Goal: Task Accomplishment & Management: Use online tool/utility

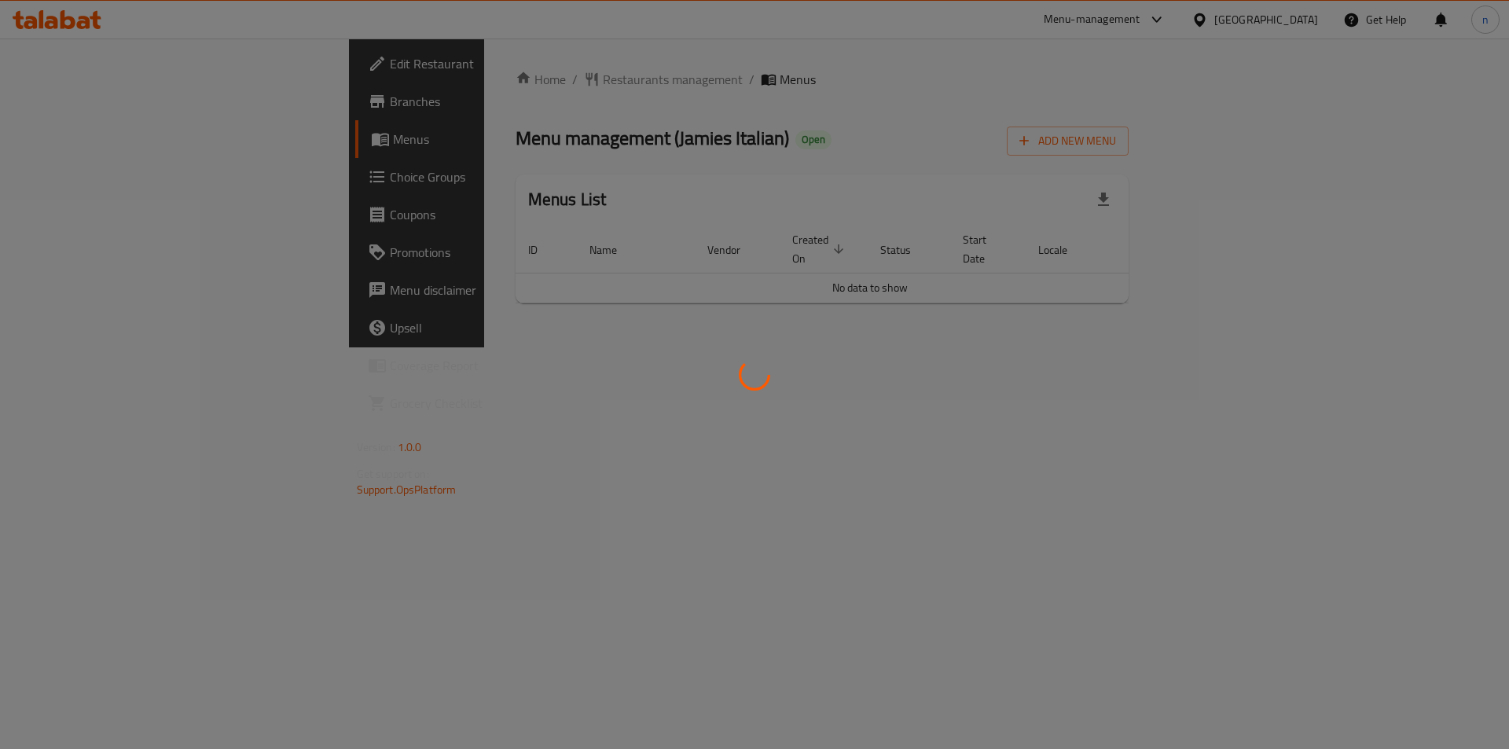
click at [108, 105] on div at bounding box center [754, 374] width 1509 height 749
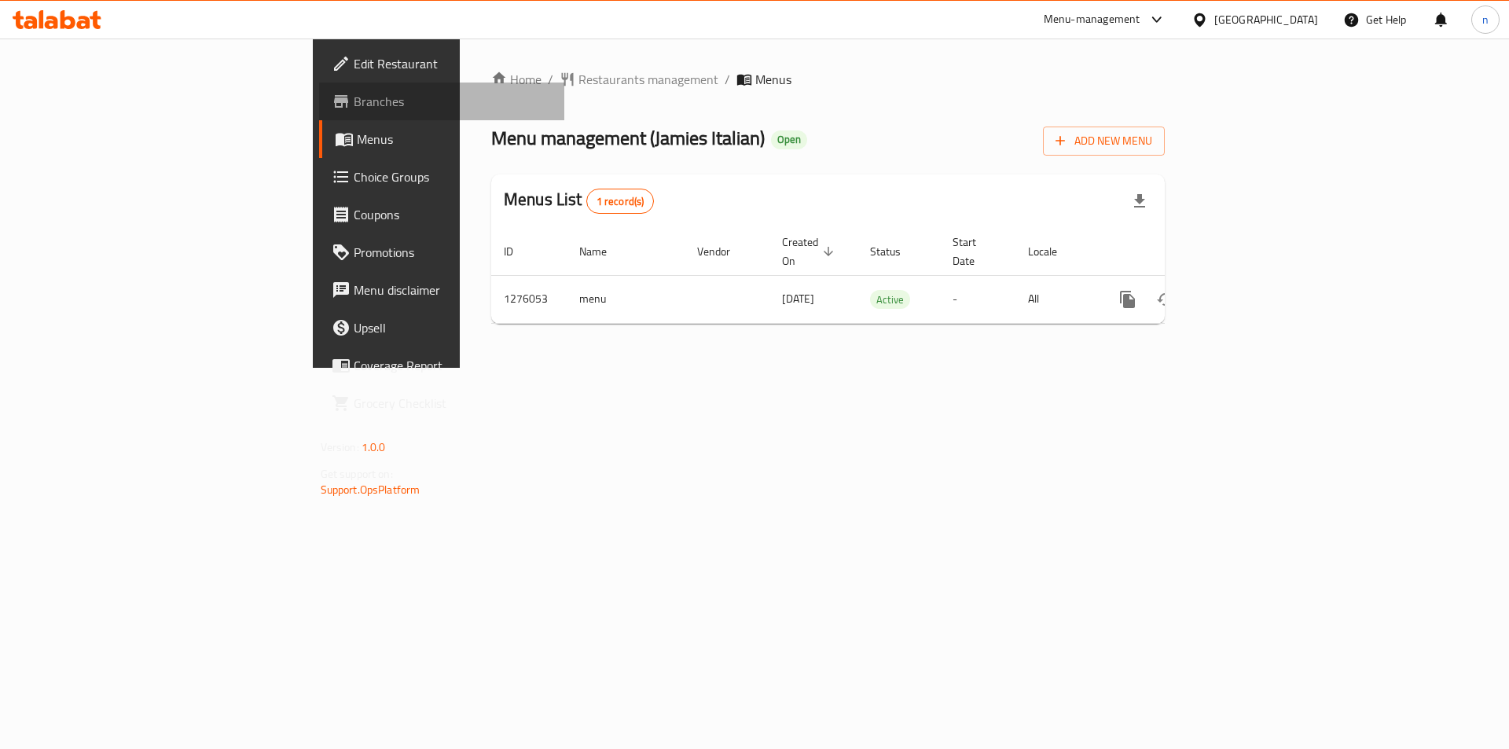
click at [354, 105] on span "Branches" at bounding box center [453, 101] width 199 height 19
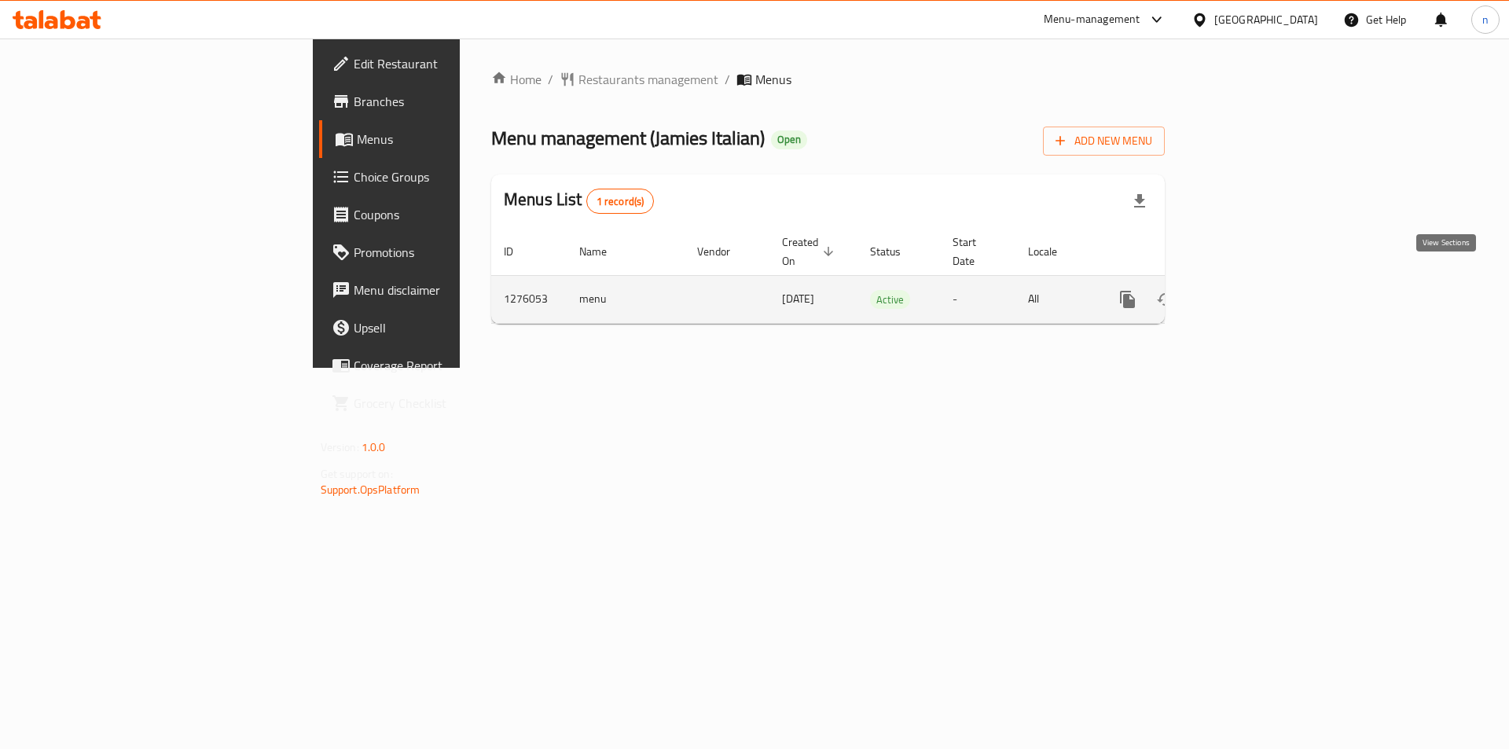
click at [1260, 296] on link "enhanced table" at bounding box center [1241, 300] width 38 height 38
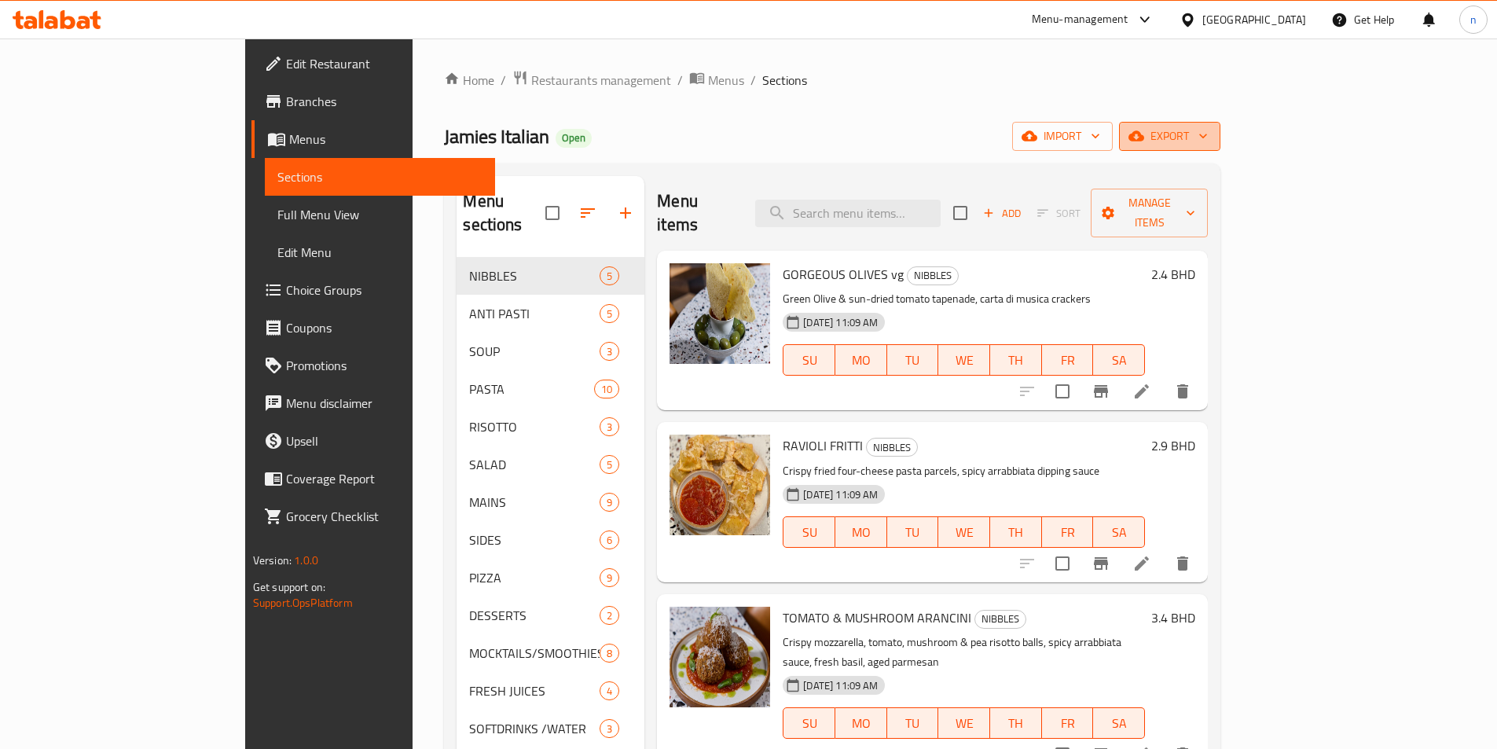
click at [1208, 140] on span "export" at bounding box center [1170, 137] width 76 height 20
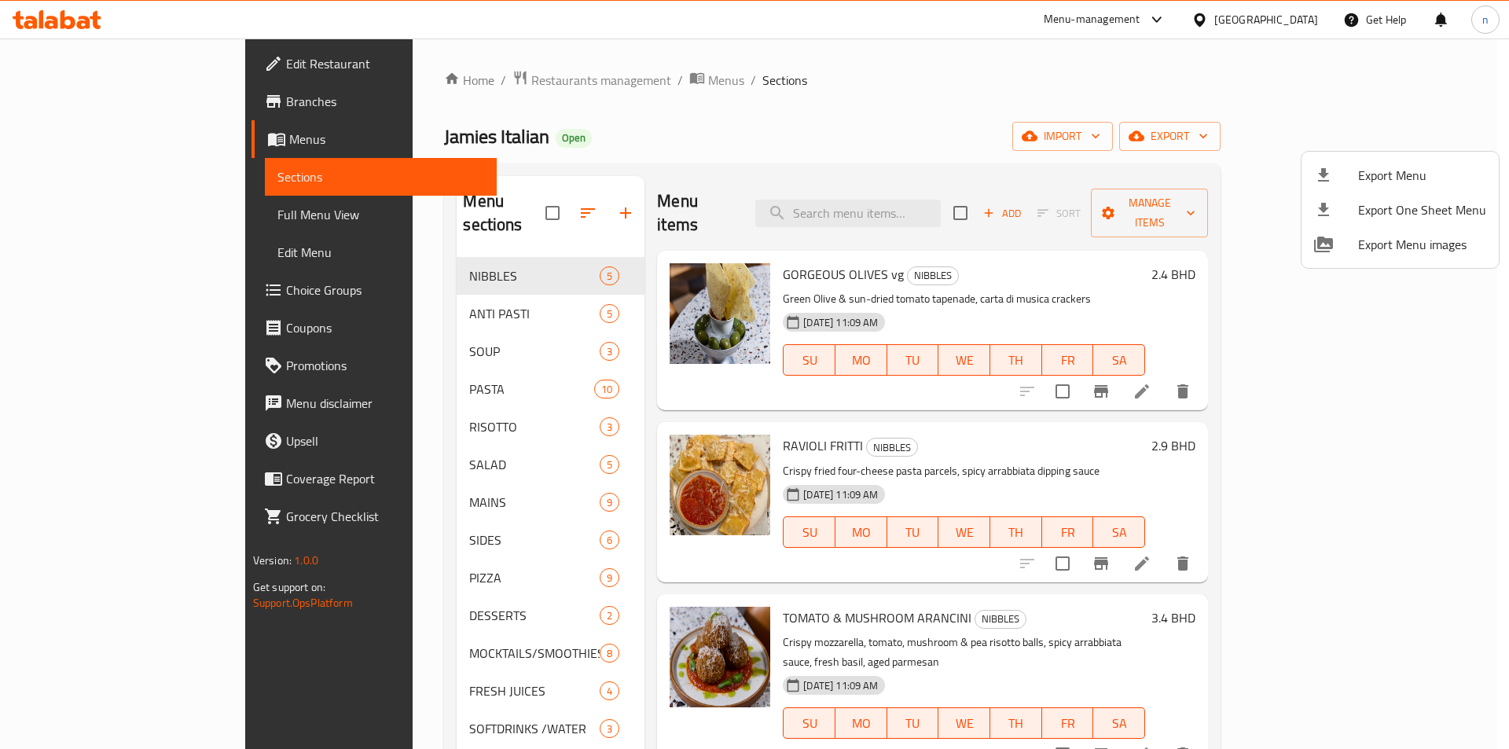
click at [1393, 124] on div at bounding box center [754, 374] width 1509 height 749
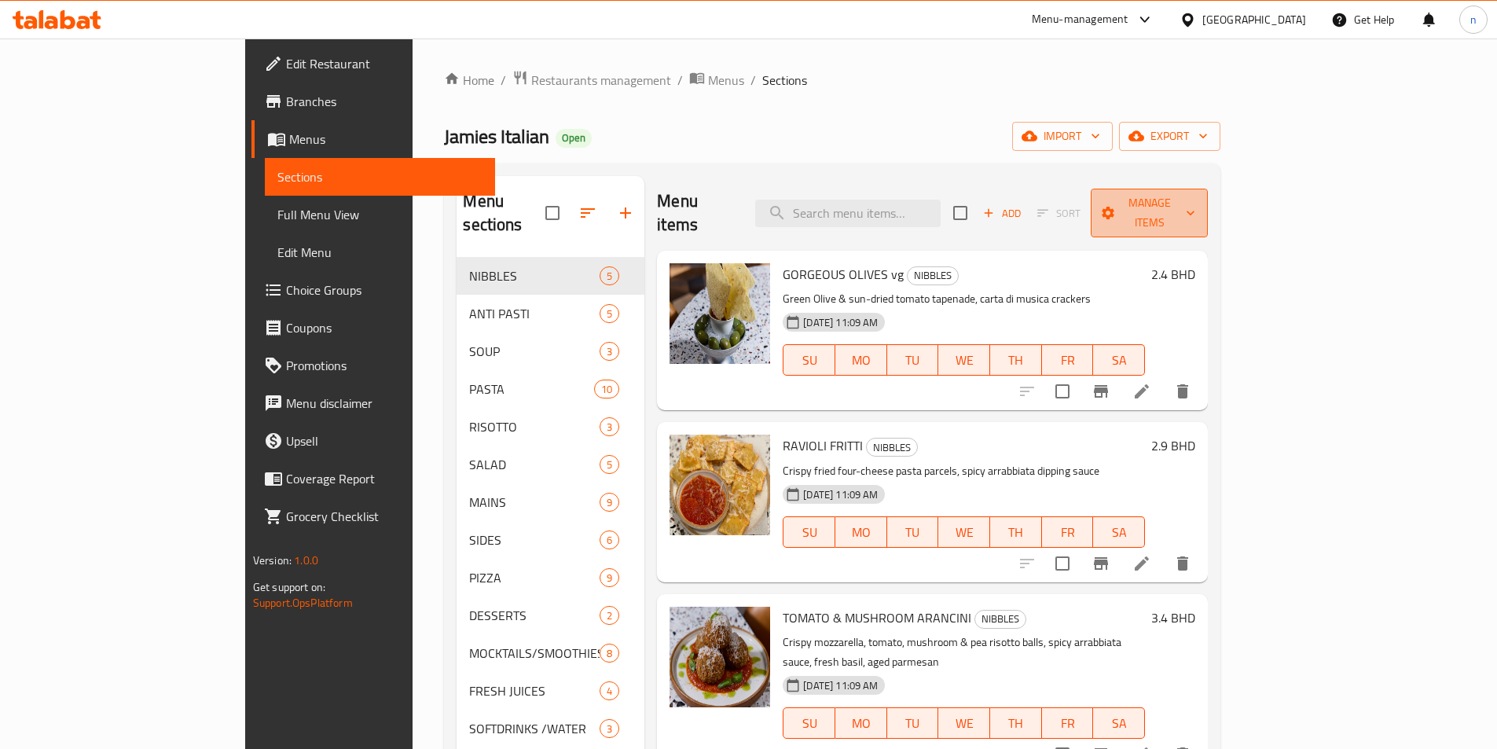
click at [1195, 209] on span "Manage items" at bounding box center [1149, 212] width 92 height 39
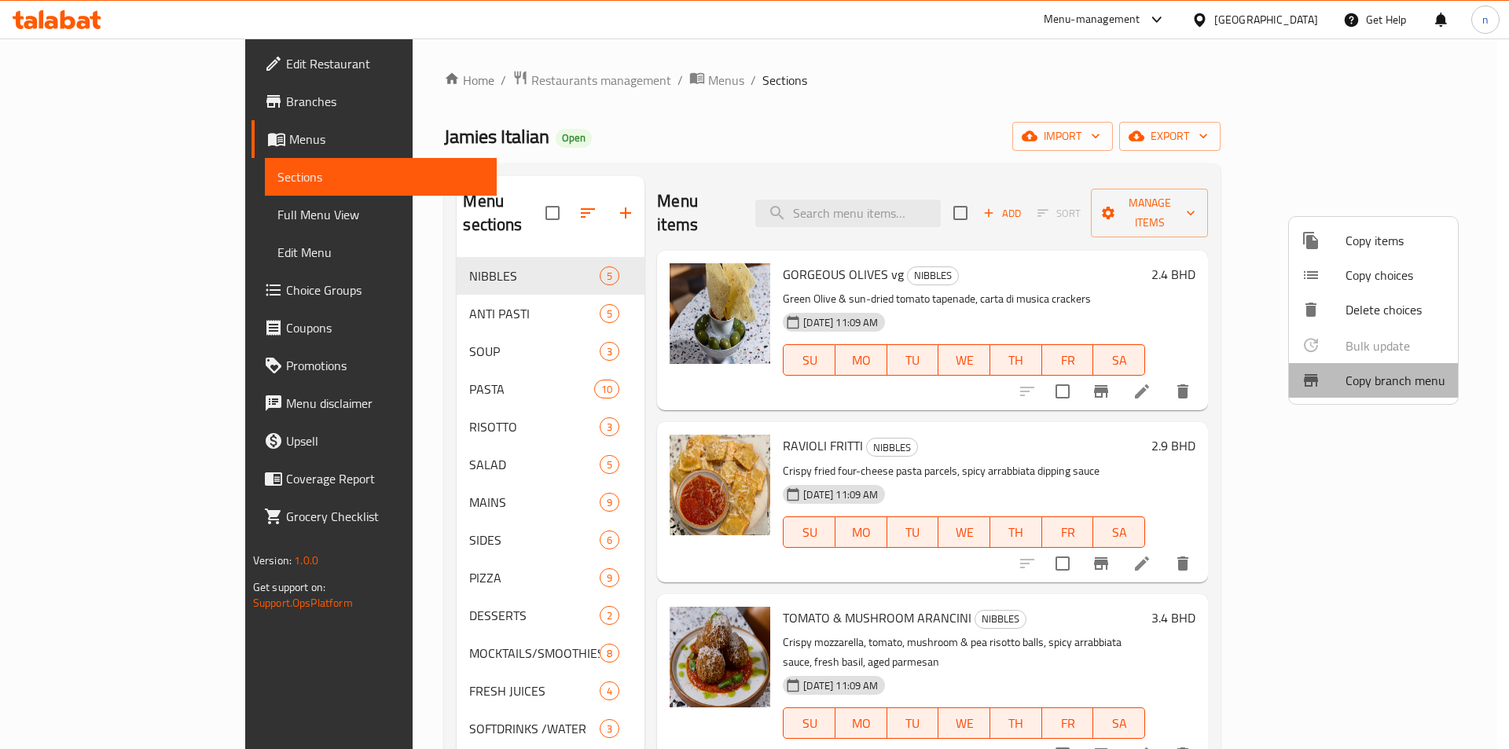
click at [1323, 375] on div at bounding box center [1323, 380] width 44 height 19
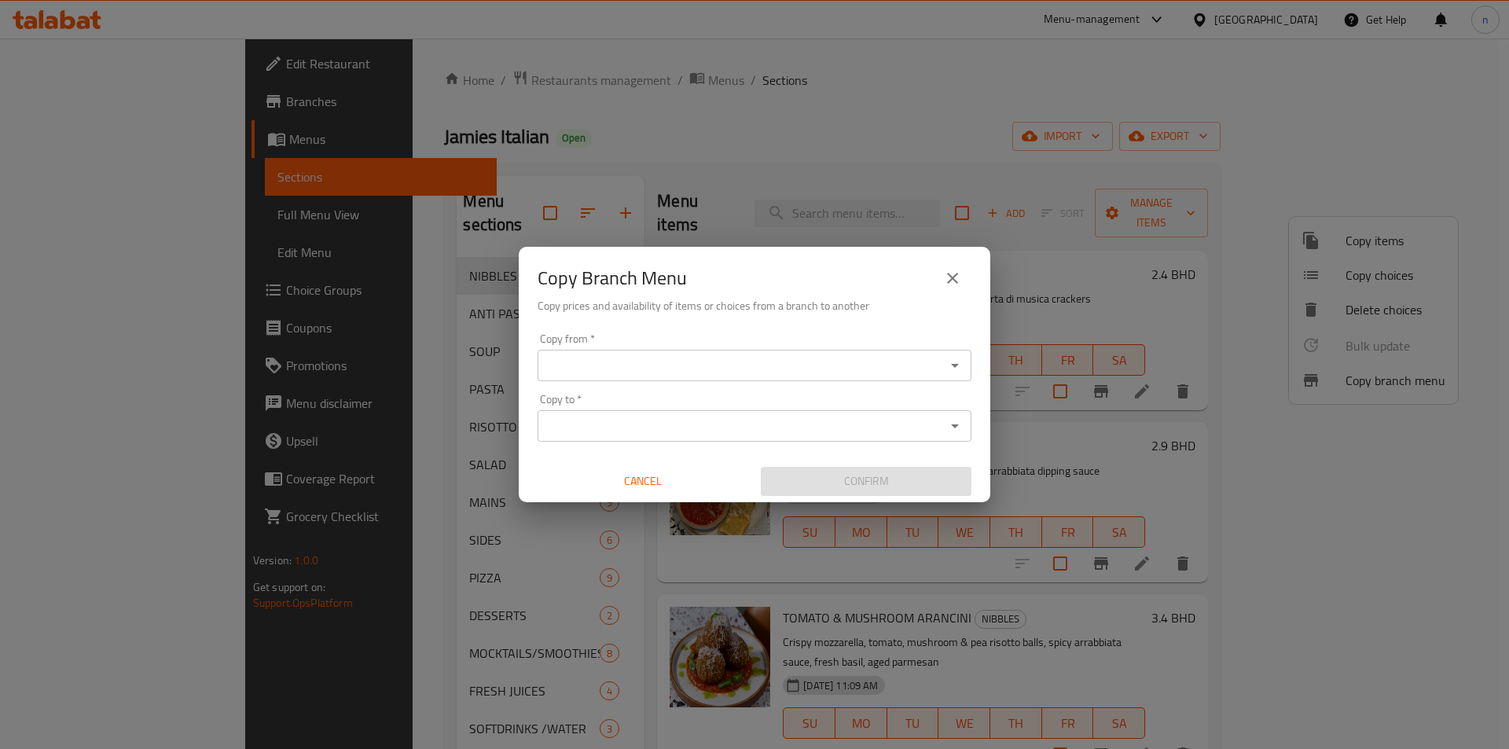
click at [626, 369] on input "Copy from   *" at bounding box center [741, 365] width 398 height 22
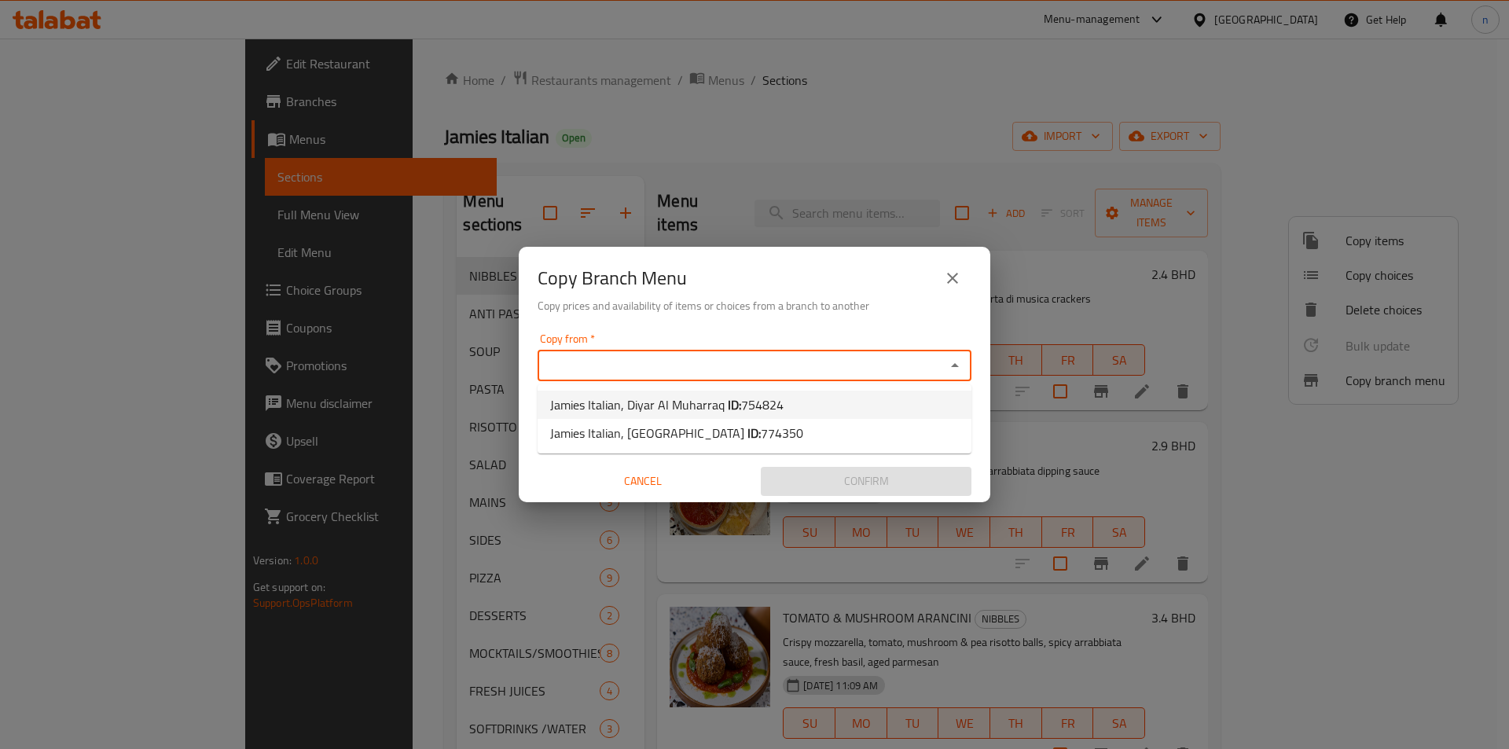
click at [633, 402] on span "Jamies Italian, Diyar Al Muharraq ID: 754824" at bounding box center [666, 404] width 233 height 19
type input "Jamies Italian, Diyar Al Muharraq"
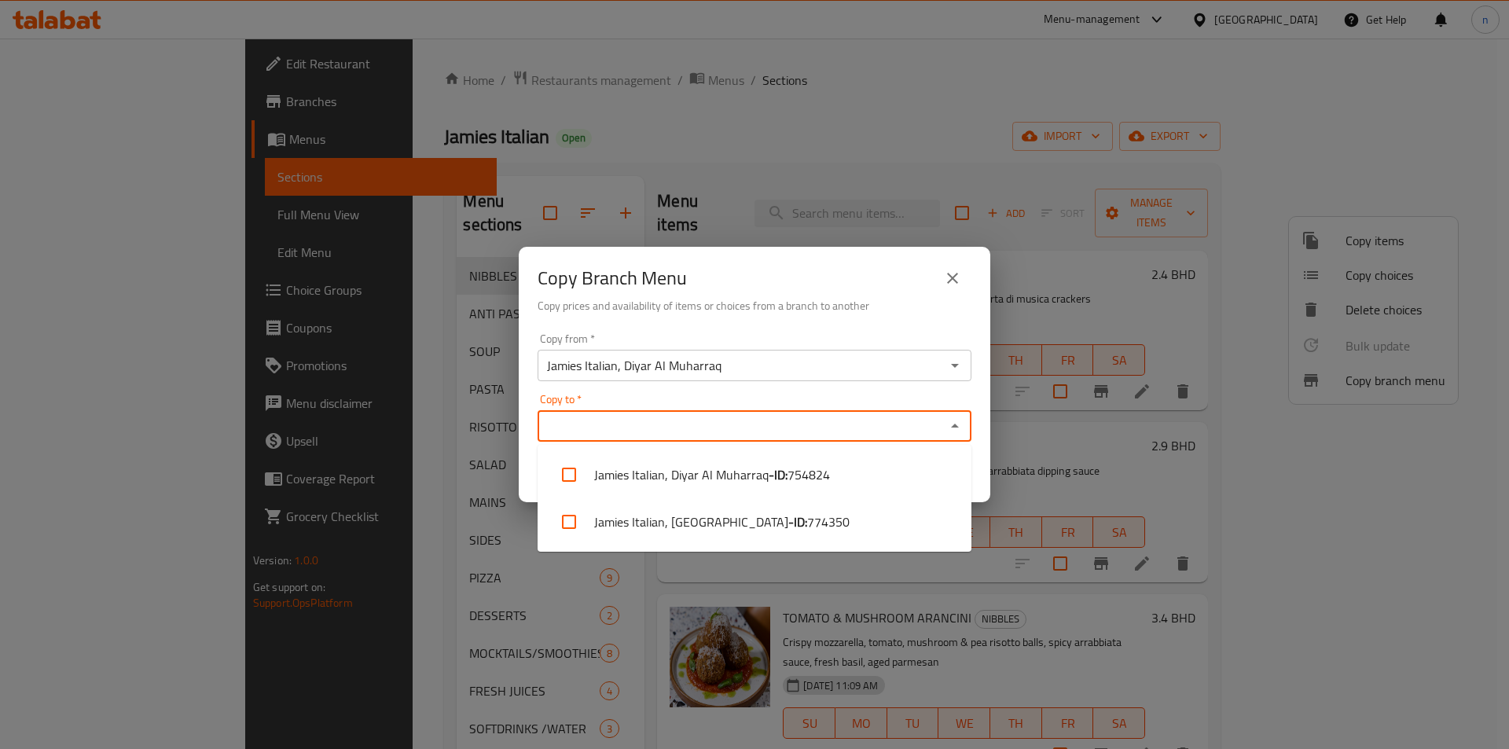
click at [693, 425] on input "Copy to   *" at bounding box center [741, 426] width 398 height 22
click at [699, 522] on li "Jamies Italian, [GEOGRAPHIC_DATA] - ID: 774350" at bounding box center [755, 521] width 434 height 47
checkbox input "true"
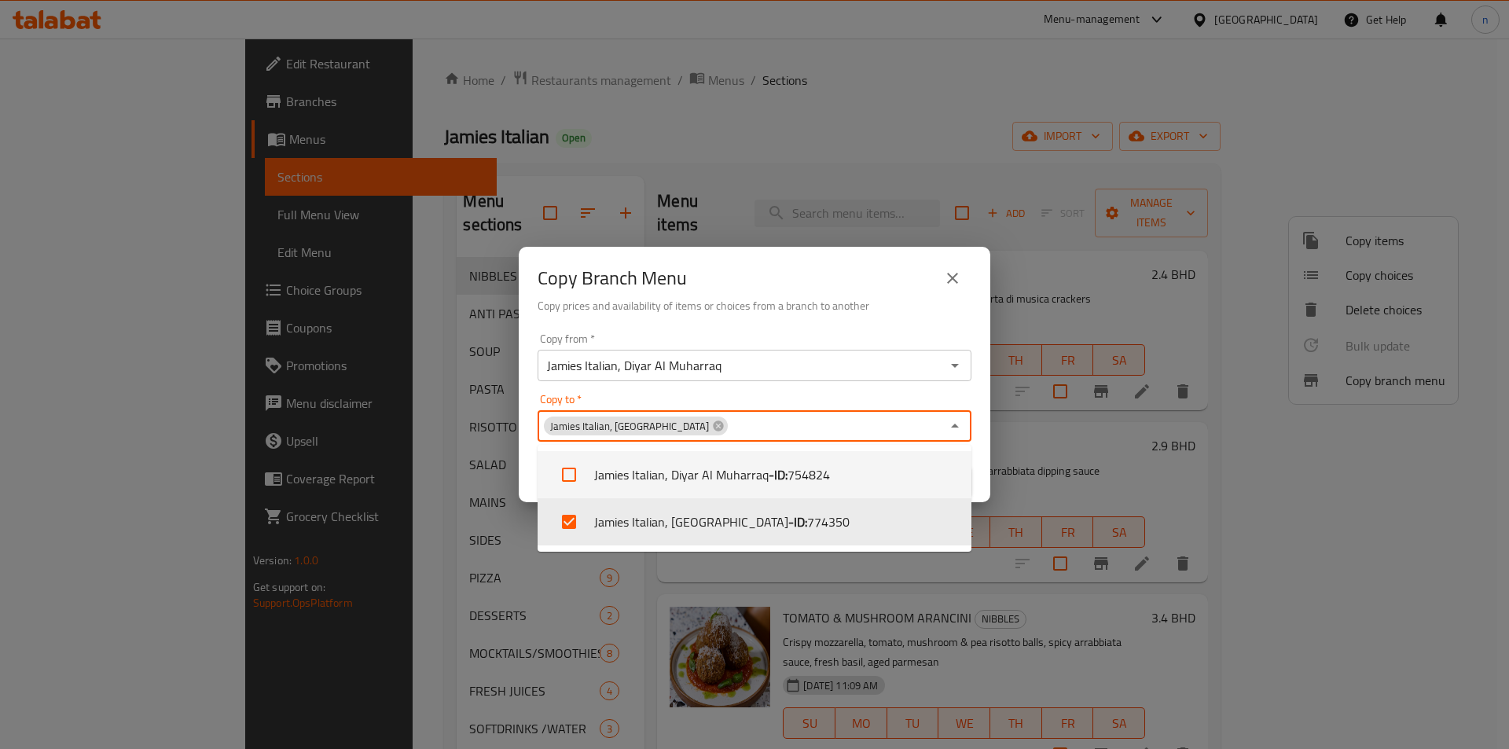
click at [1085, 257] on div "Copy Branch Menu Copy prices and availability of items or choices from a branch…" at bounding box center [754, 374] width 1509 height 749
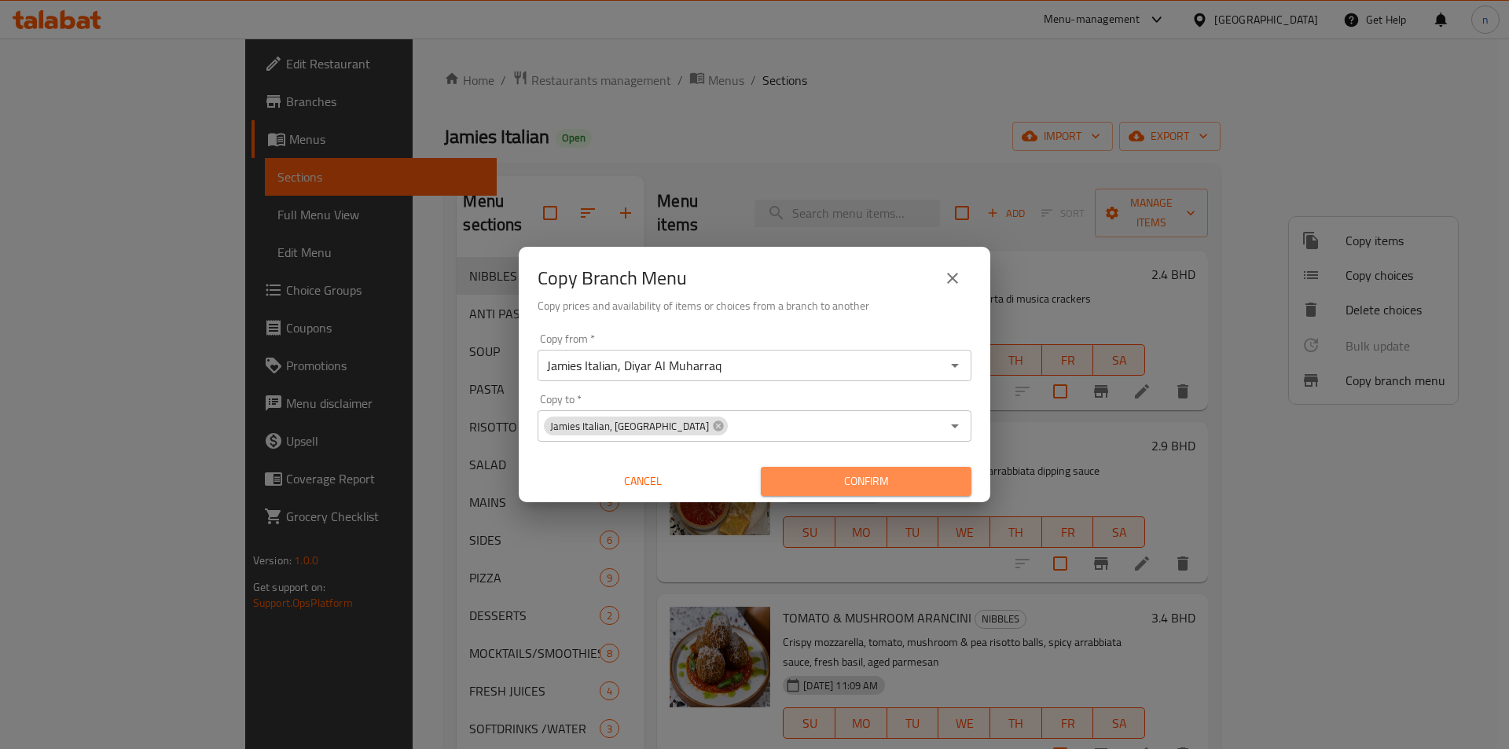
click at [799, 480] on span "Confirm" at bounding box center [865, 482] width 185 height 20
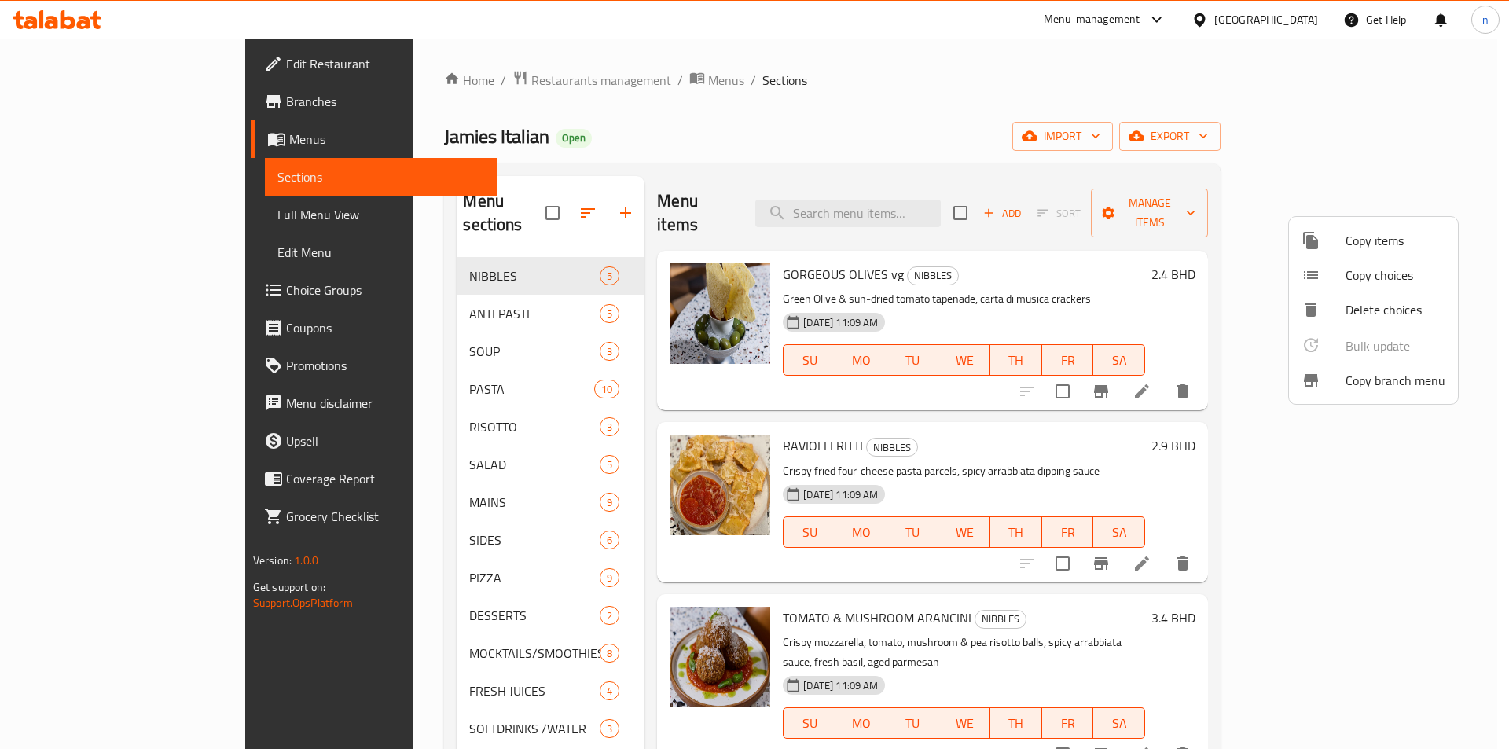
click at [119, 218] on div at bounding box center [754, 374] width 1509 height 749
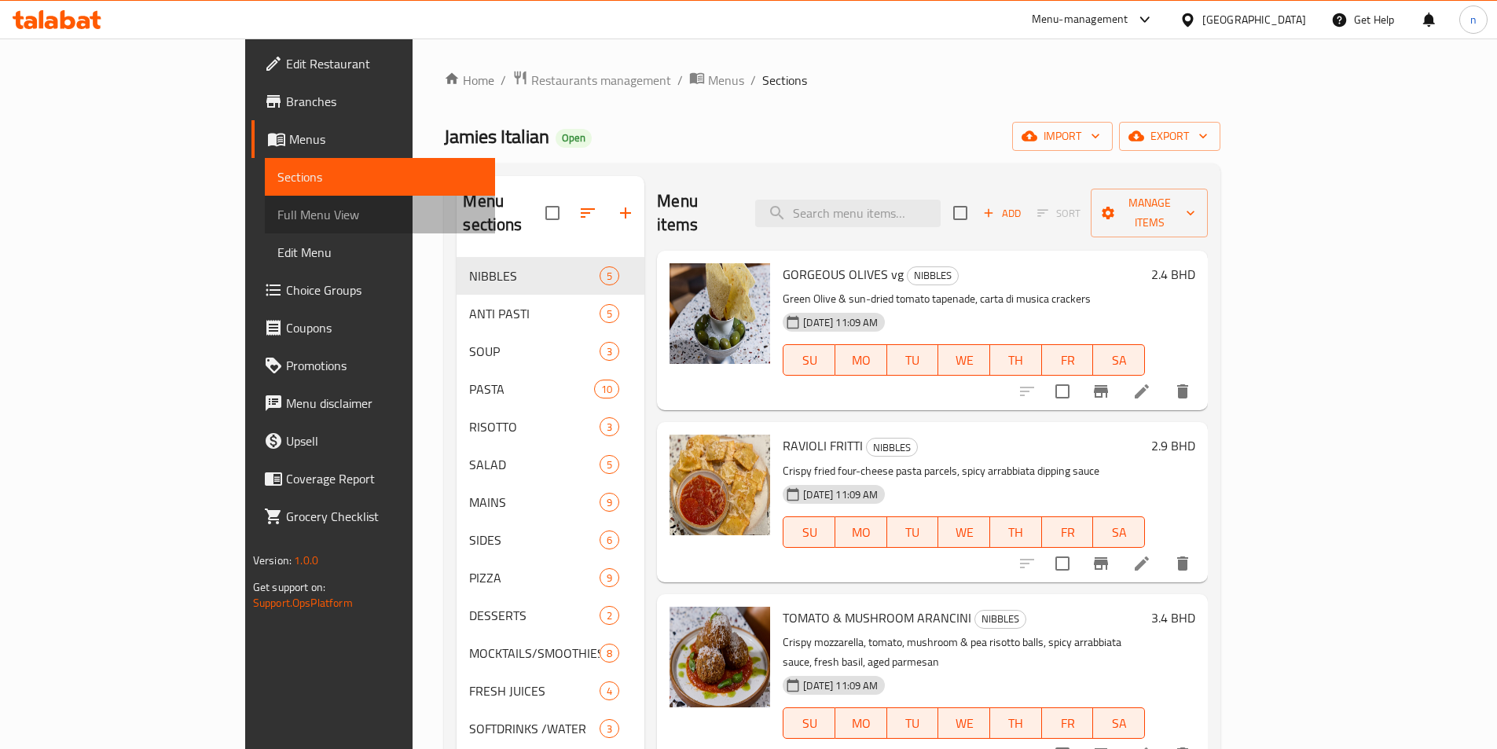
click at [277, 221] on span "Full Menu View" at bounding box center [379, 214] width 205 height 19
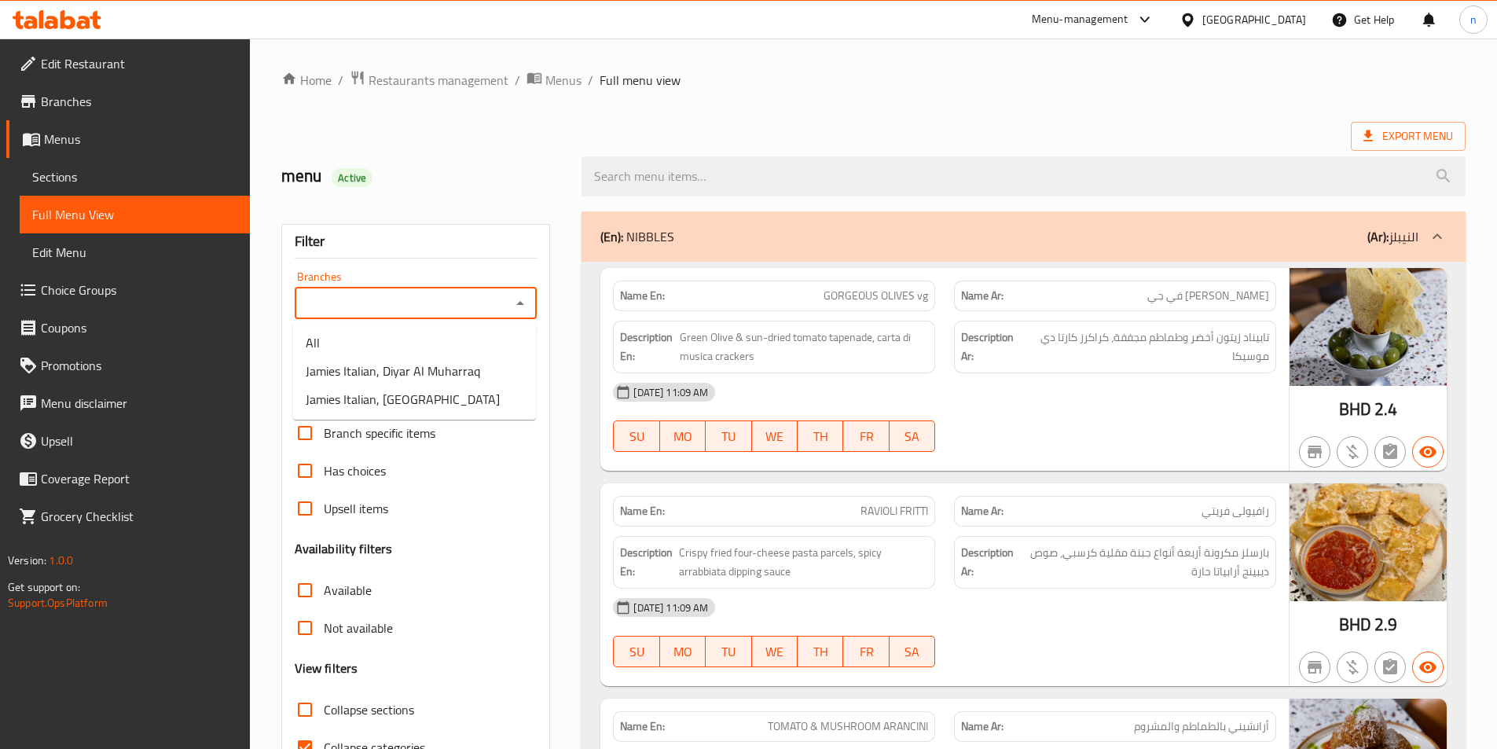
click at [467, 310] on input "Branches" at bounding box center [402, 303] width 207 height 22
click at [453, 394] on li "Jamies Italian, [GEOGRAPHIC_DATA]" at bounding box center [414, 399] width 243 height 28
type input "Jamies Italian, [GEOGRAPHIC_DATA]"
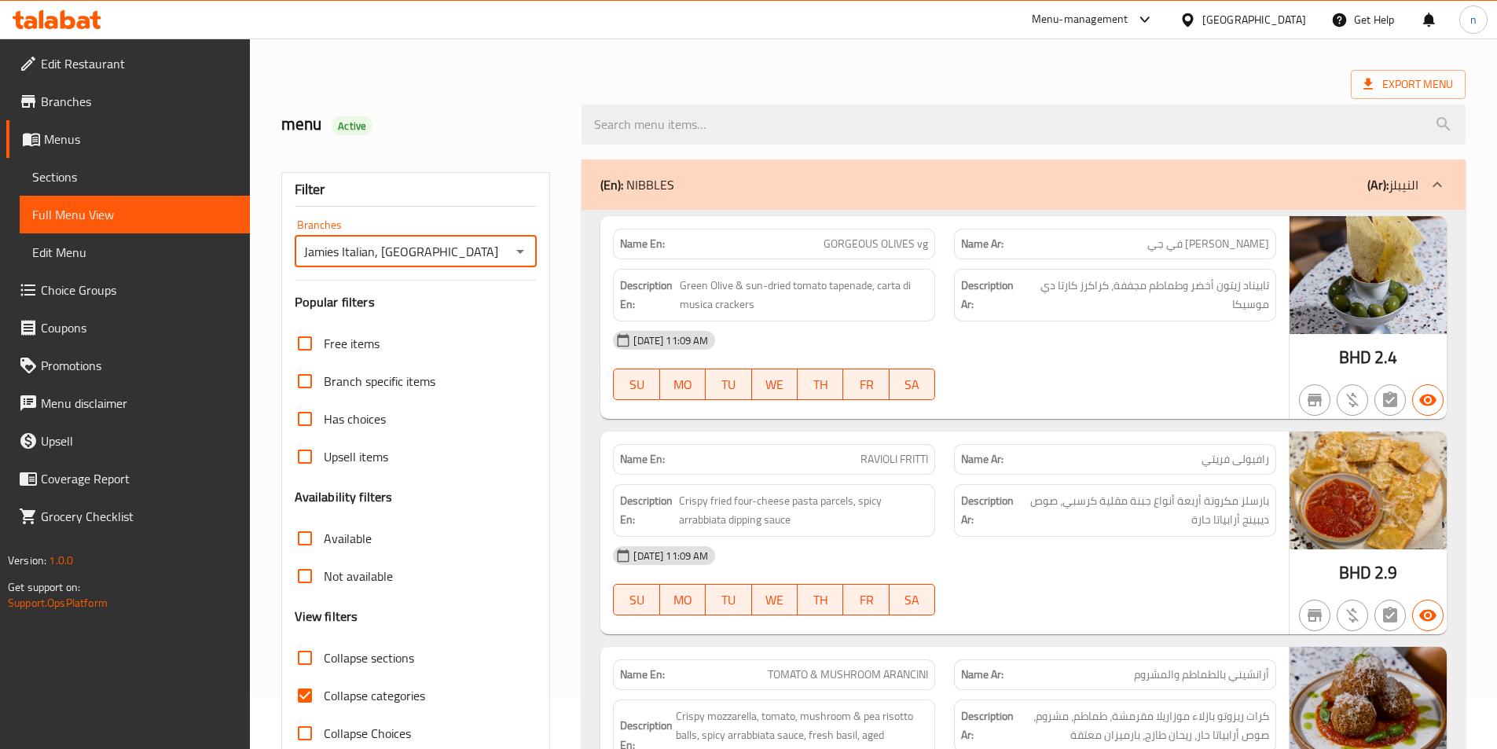
scroll to position [157, 0]
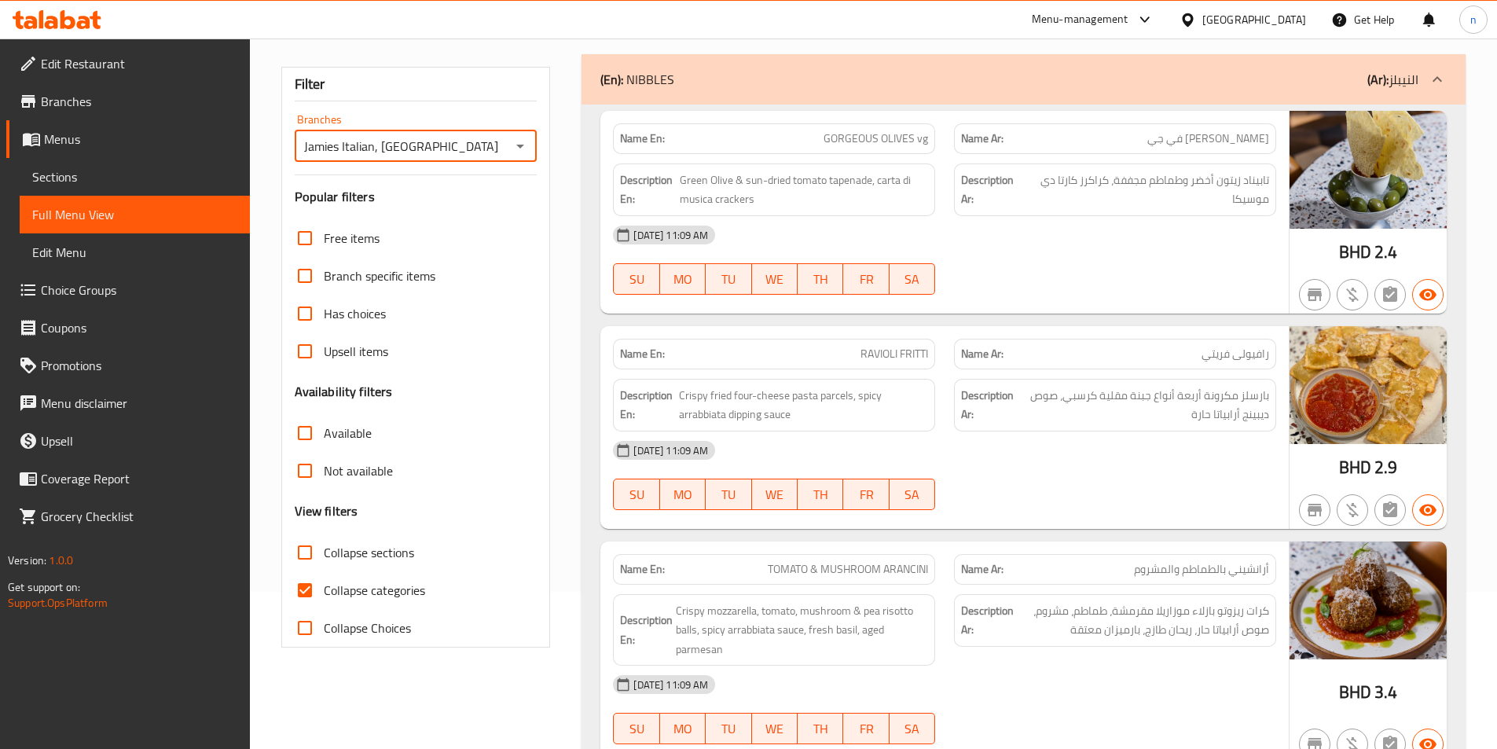
click at [301, 589] on input "Collapse categories" at bounding box center [305, 590] width 38 height 38
checkbox input "false"
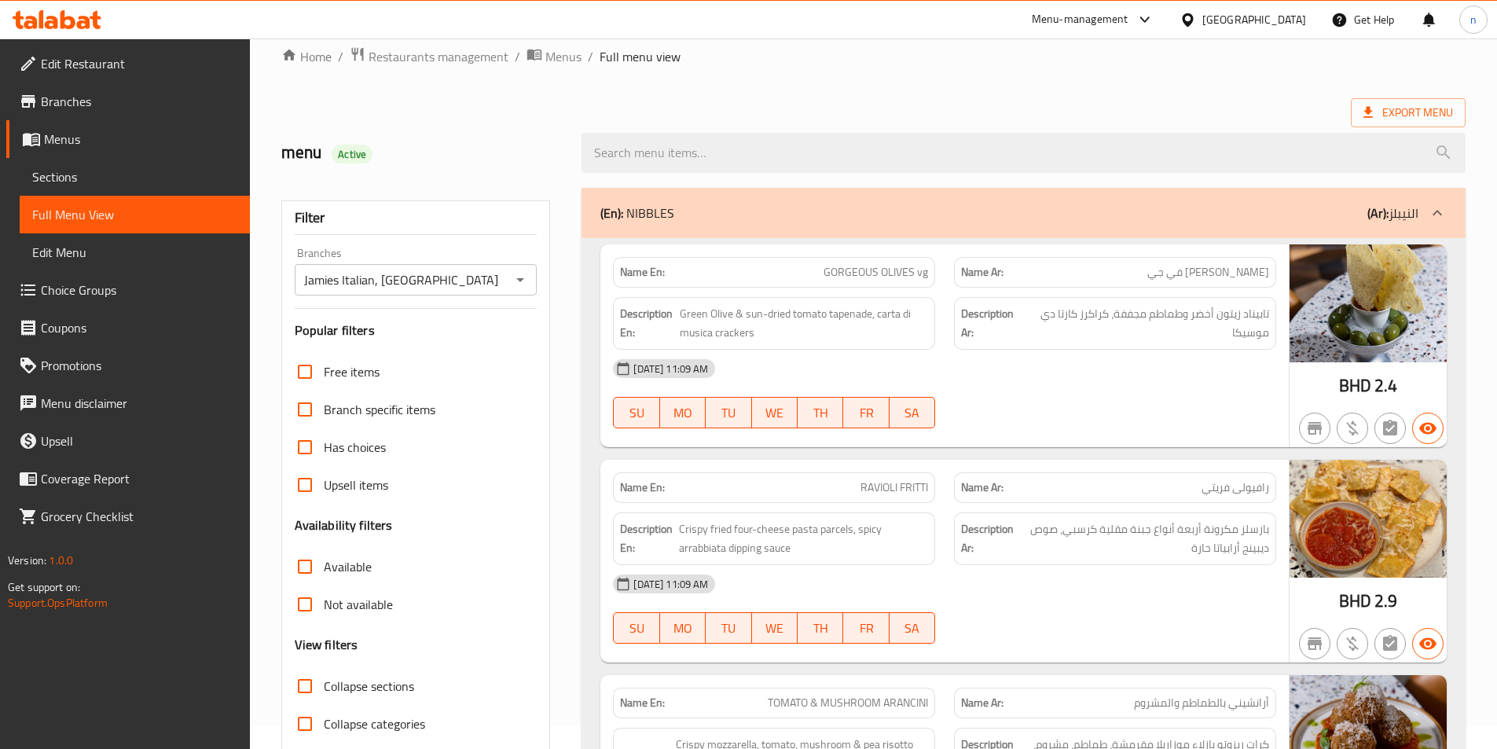
scroll to position [0, 0]
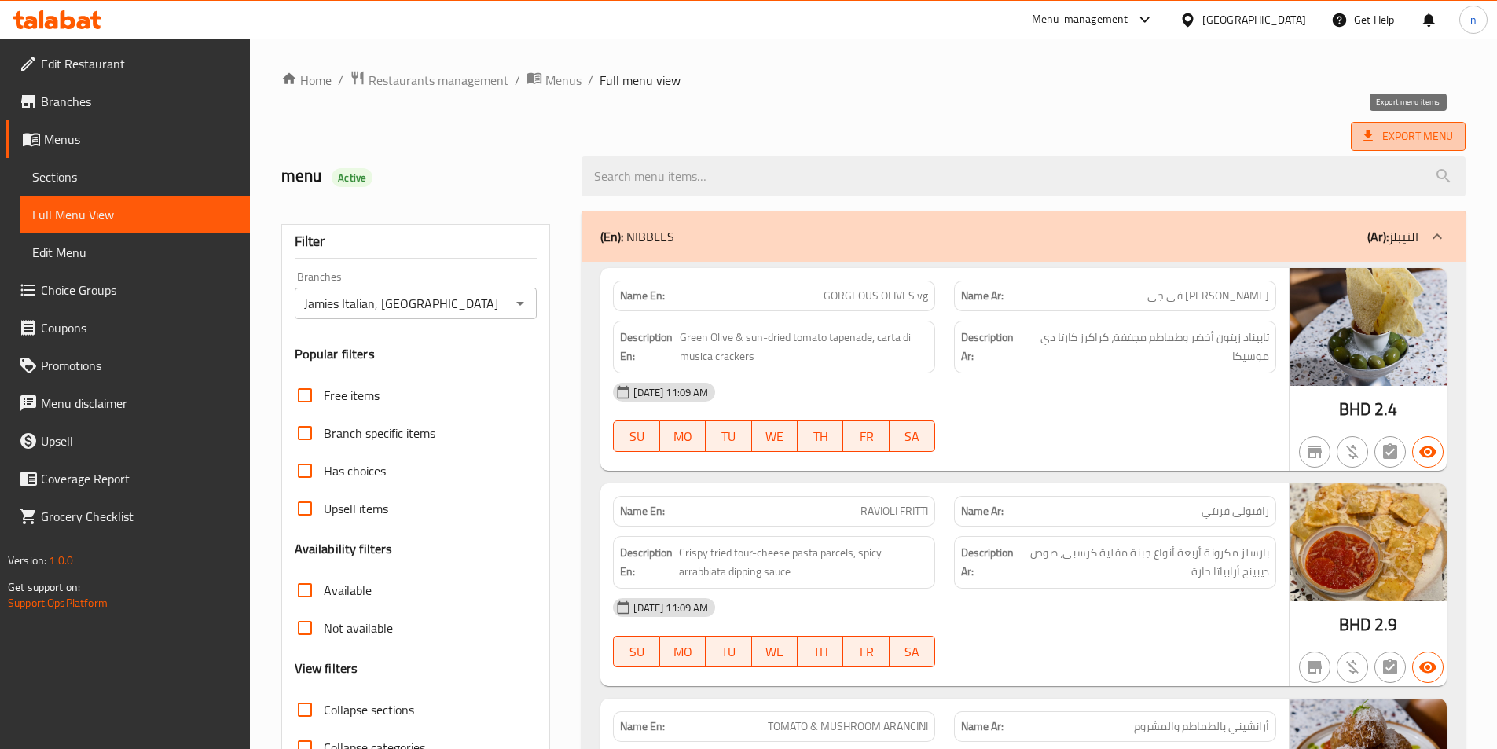
click at [1360, 136] on span "Export Menu" at bounding box center [1408, 136] width 115 height 29
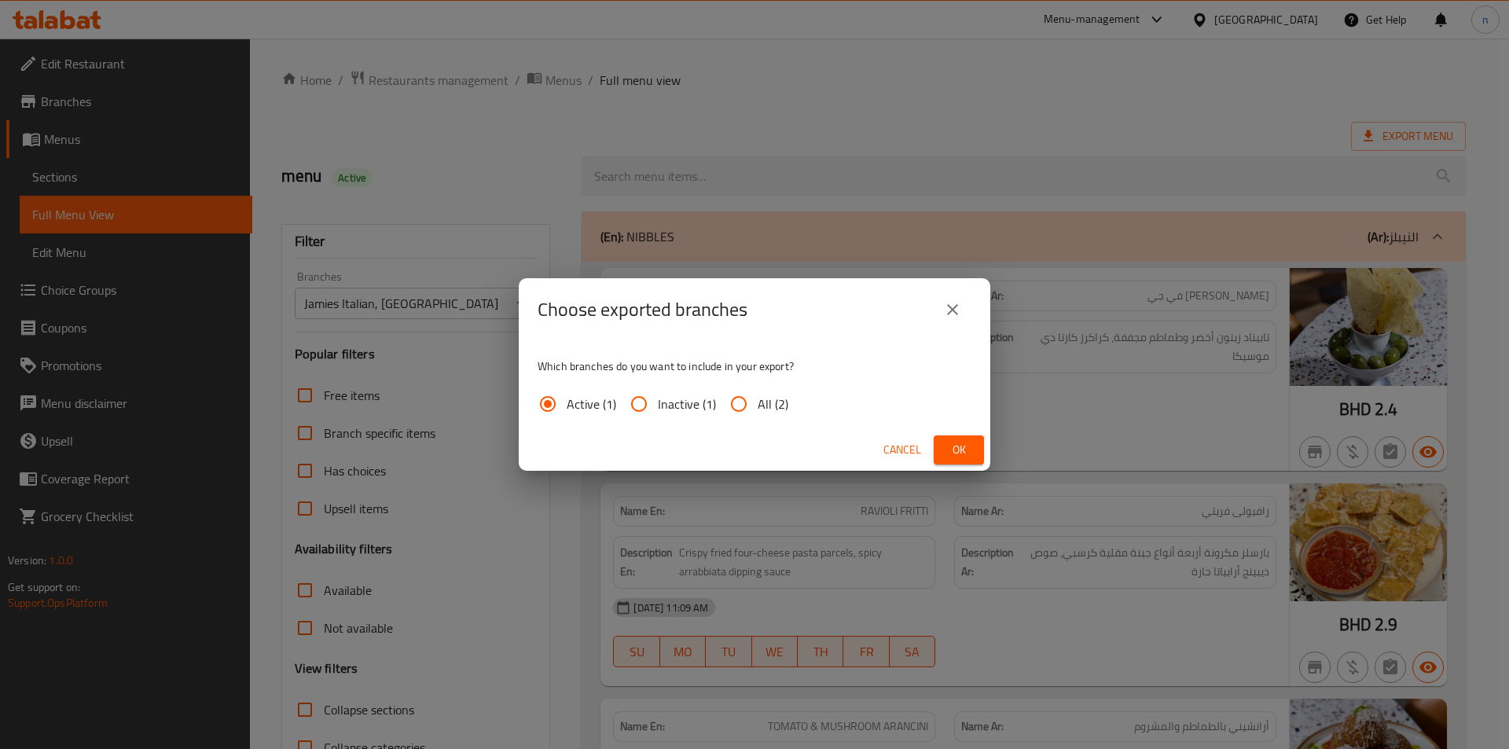
click at [740, 402] on input "All (2)" at bounding box center [739, 404] width 38 height 38
radio input "true"
click at [951, 457] on span "Ok" at bounding box center [958, 450] width 25 height 20
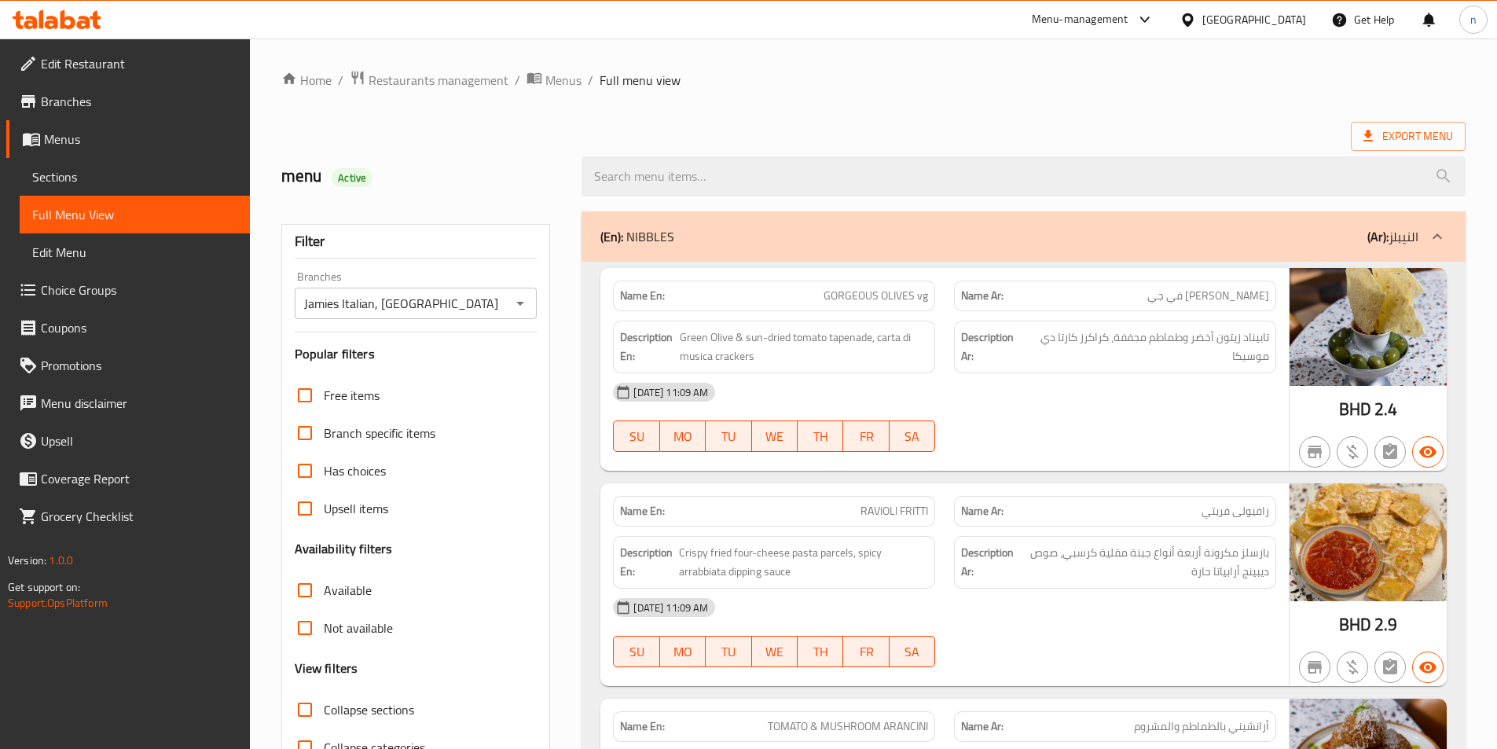
click at [119, 100] on span "Branches" at bounding box center [139, 101] width 196 height 19
